Goal: Communication & Community: Share content

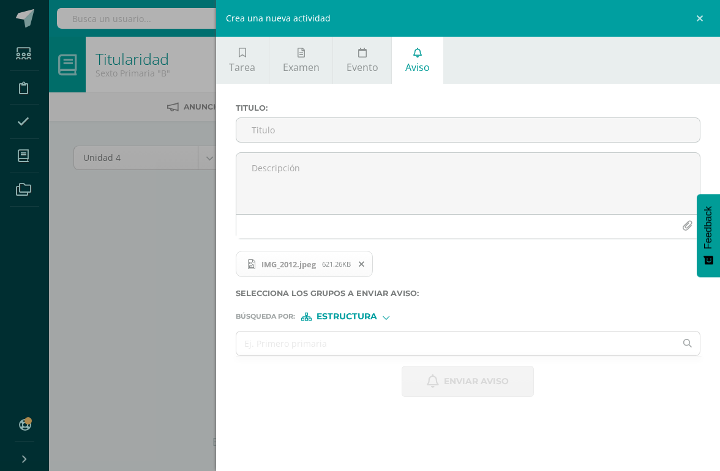
click at [291, 133] on input "Titulo :" at bounding box center [467, 130] width 463 height 24
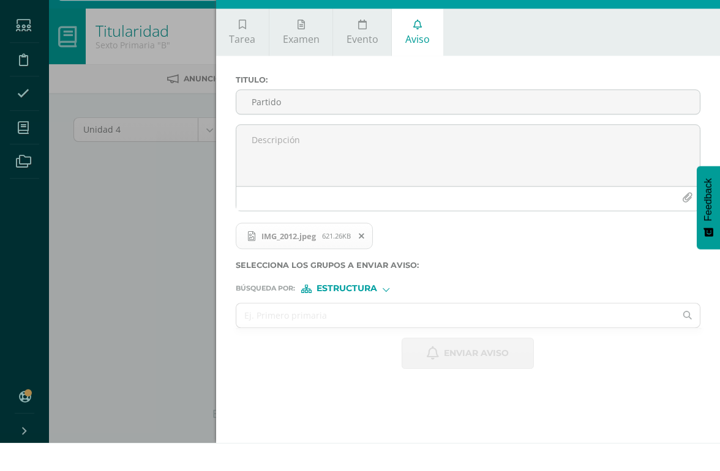
type input "Partido"
click at [264, 153] on textarea at bounding box center [467, 183] width 463 height 61
type textarea "P"
type textarea "N"
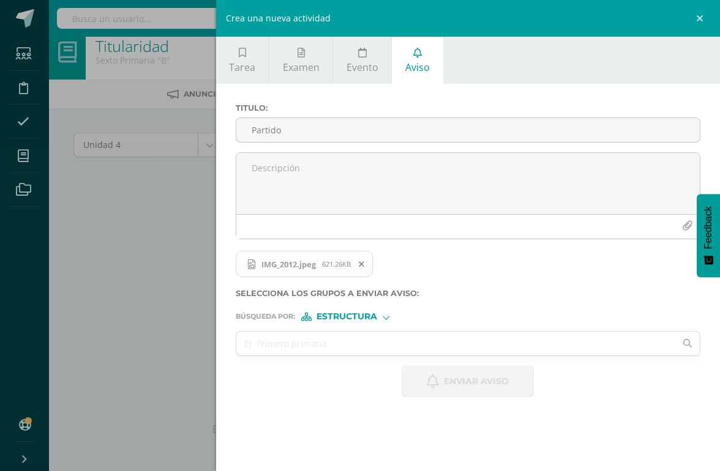
click at [389, 346] on input "text" at bounding box center [455, 344] width 439 height 24
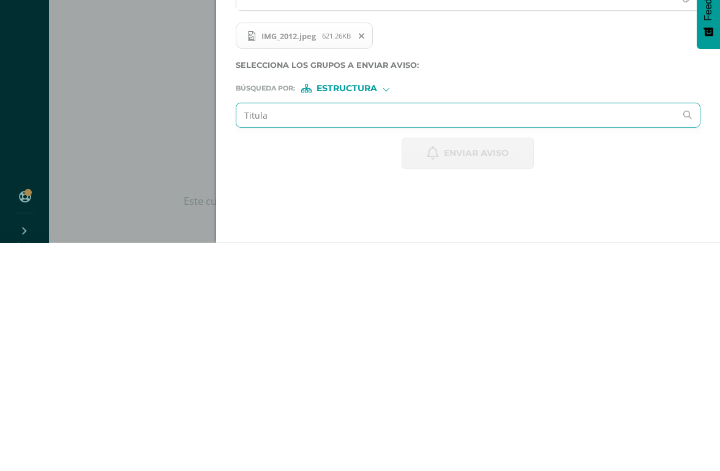
type input "Titular"
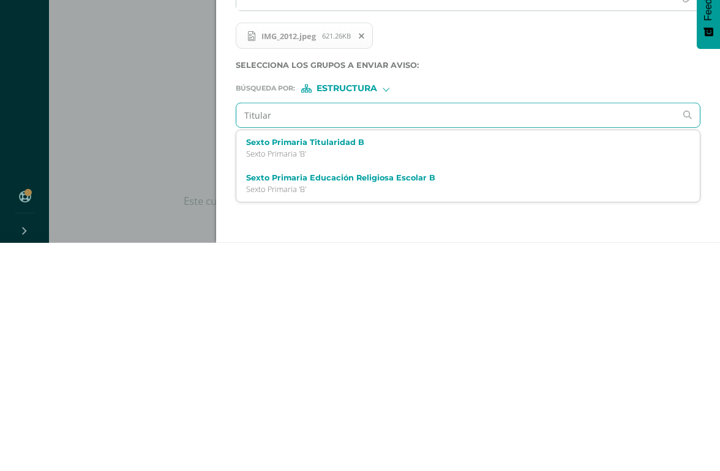
click at [311, 366] on label "Sexto Primaria Titularidad B" at bounding box center [458, 370] width 424 height 9
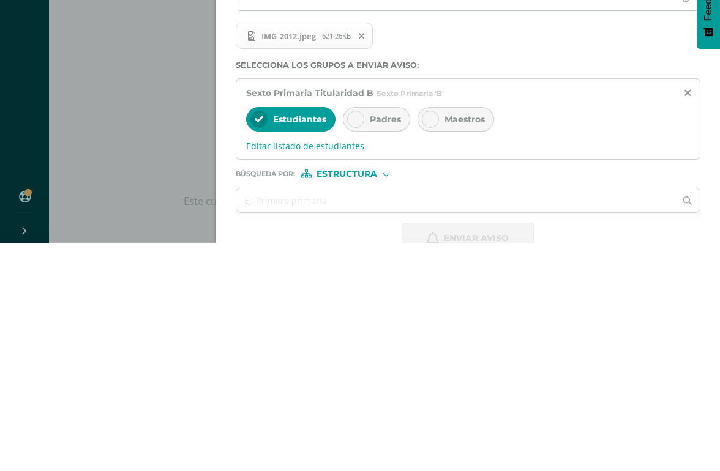
scroll to position [13, 29]
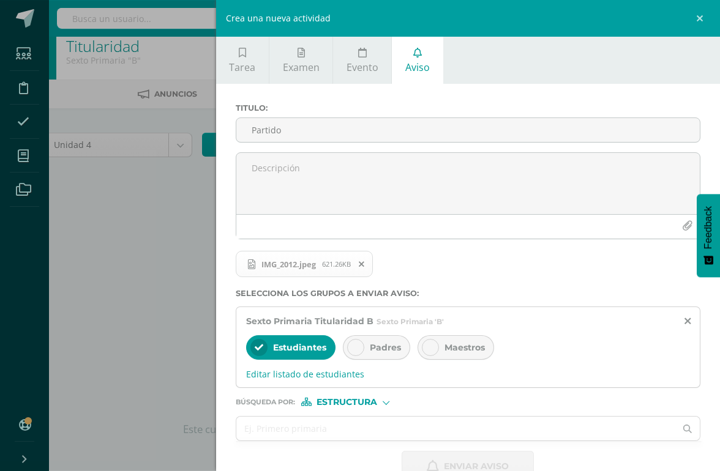
click at [363, 351] on div at bounding box center [355, 347] width 17 height 17
click at [269, 177] on textarea at bounding box center [467, 183] width 463 height 61
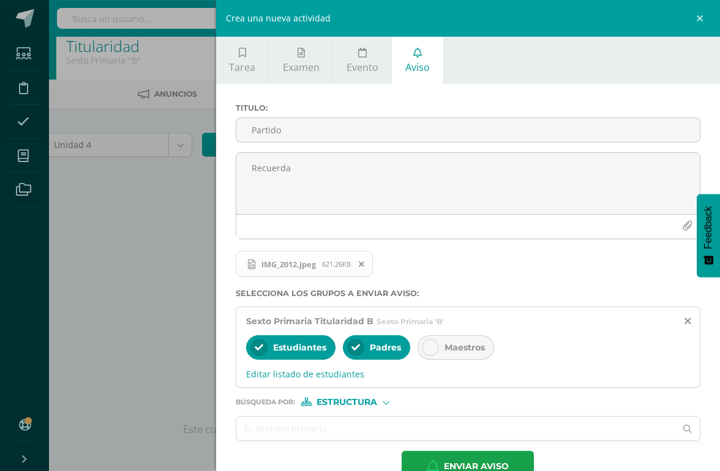
type textarea "Recuerda"
click at [431, 451] on icon "button" at bounding box center [433, 466] width 12 height 13
